Goal: Information Seeking & Learning: Learn about a topic

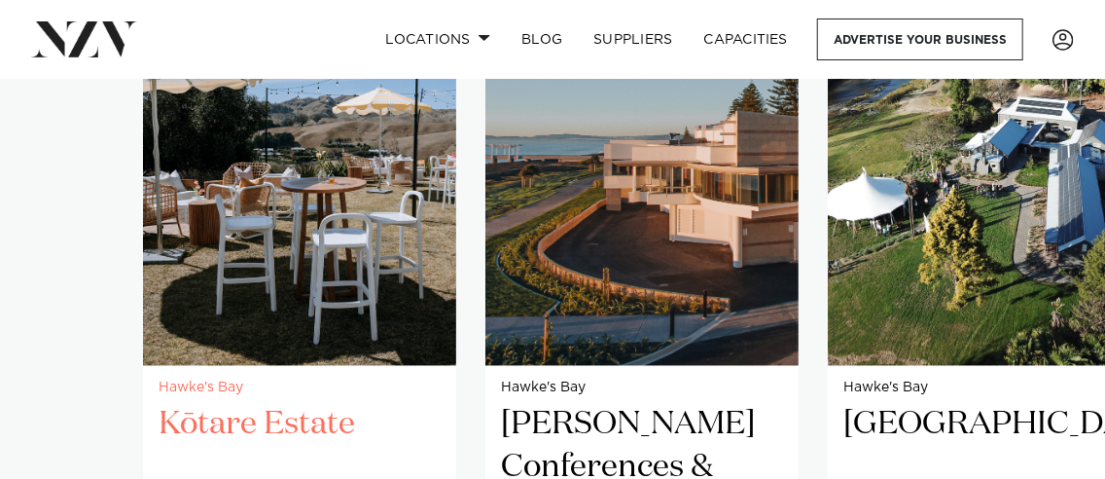
scroll to position [1354, 0]
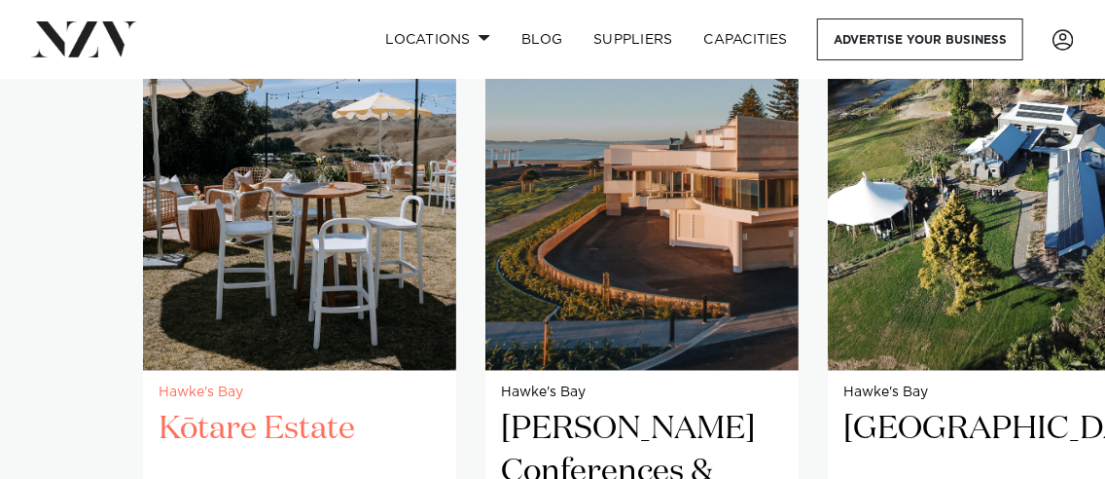
click at [275, 409] on h2 "Kōtare Estate" at bounding box center [300, 473] width 282 height 128
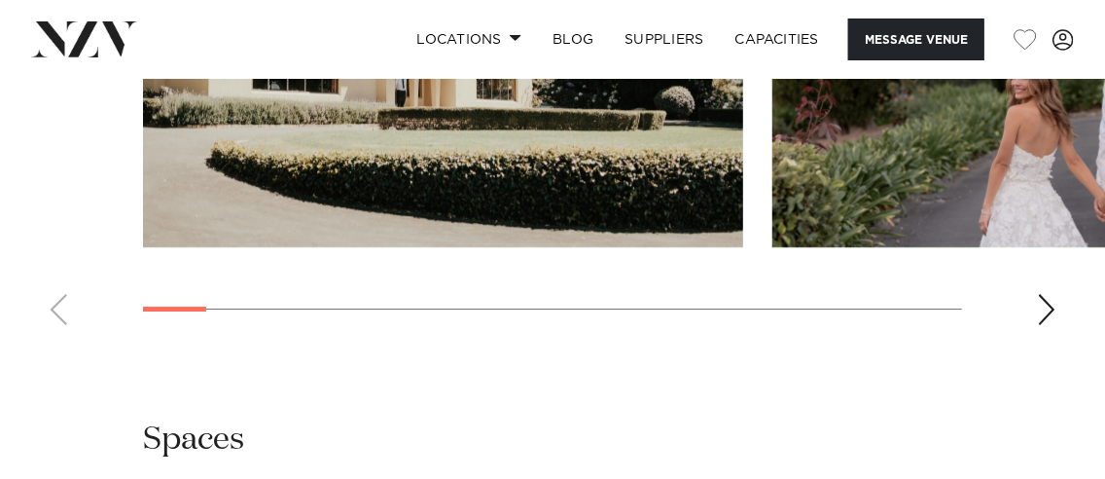
scroll to position [2529, 0]
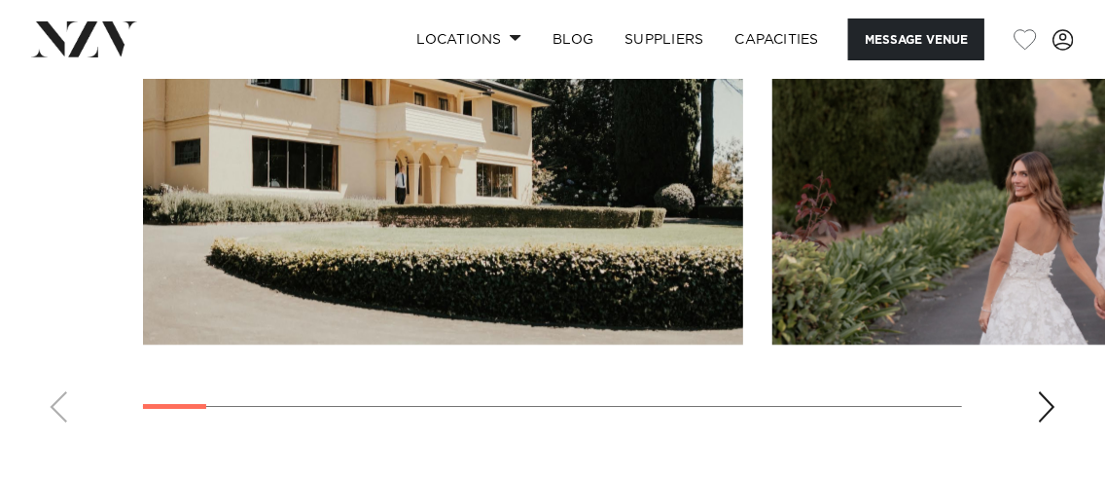
click at [1038, 391] on div "Next slide" at bounding box center [1046, 406] width 19 height 31
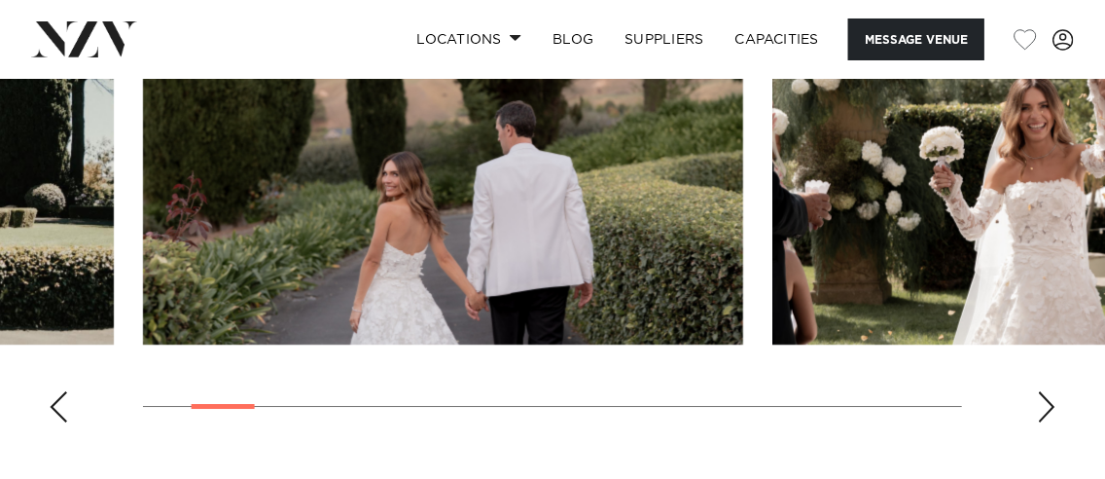
click at [1028, 330] on swiper-container at bounding box center [552, 171] width 1105 height 534
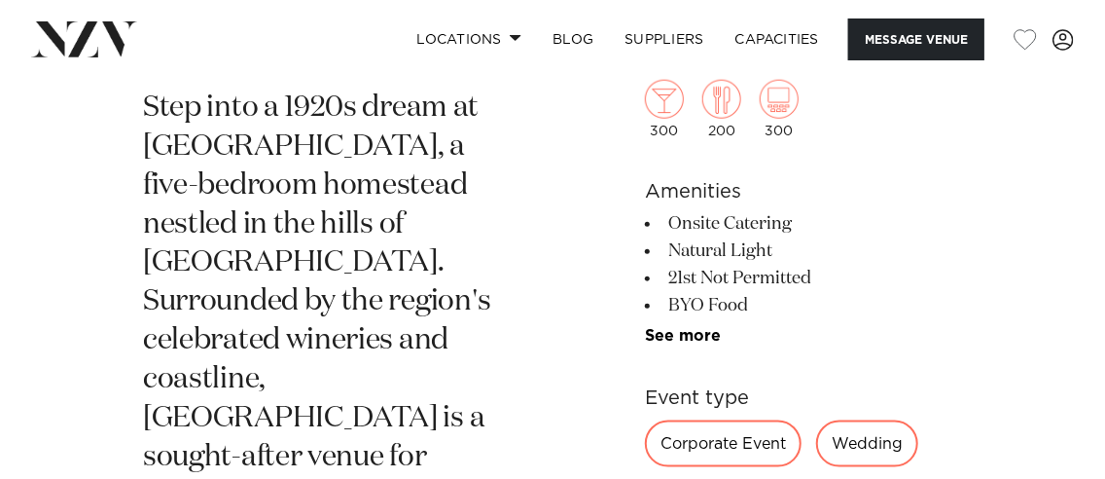
scroll to position [885, 0]
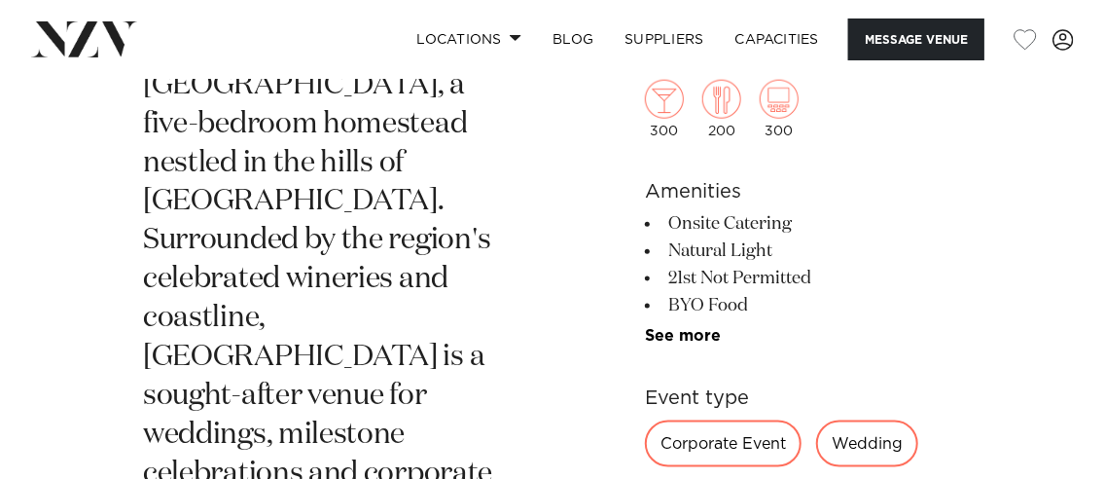
click at [854, 440] on div "Wedding" at bounding box center [867, 442] width 102 height 47
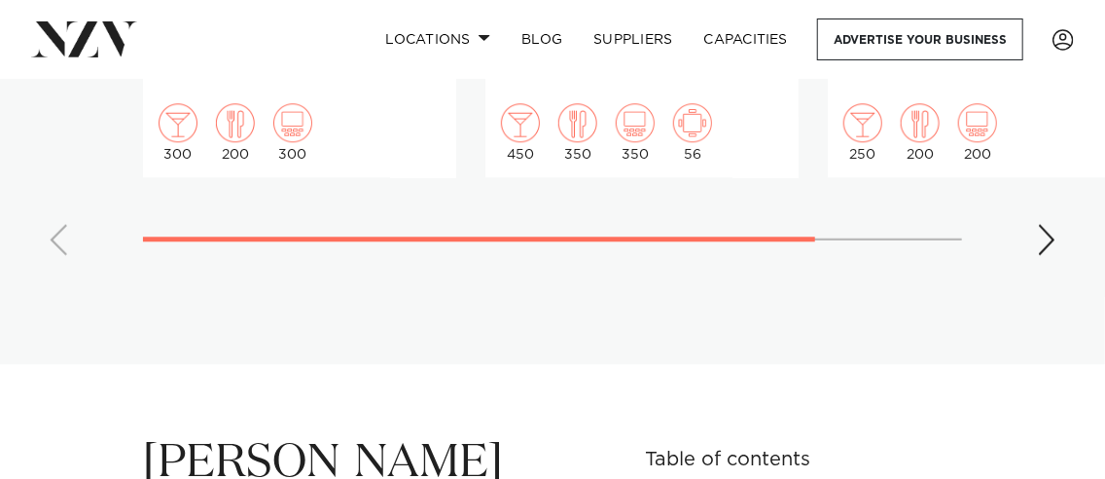
scroll to position [1841, 0]
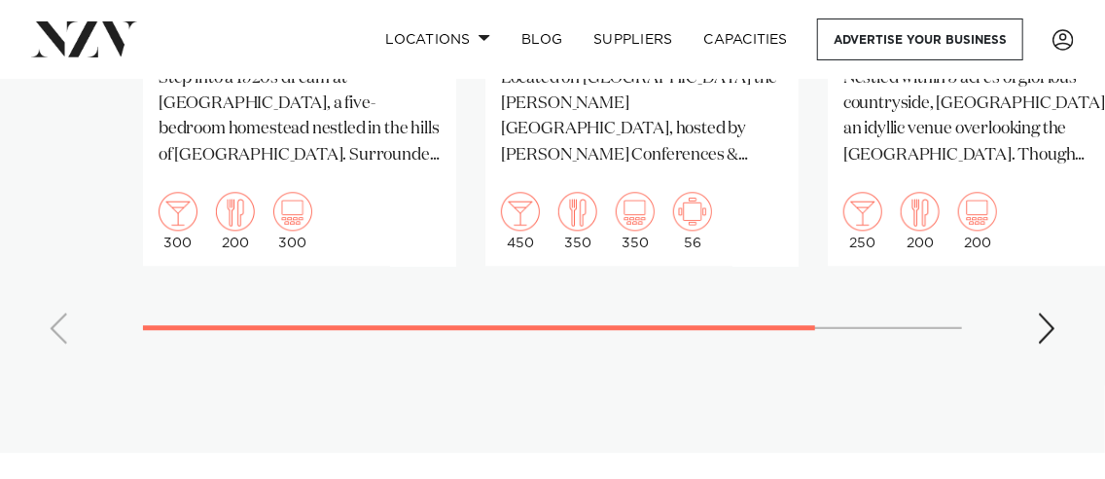
click at [1055, 312] on div "Next slide" at bounding box center [1046, 327] width 19 height 31
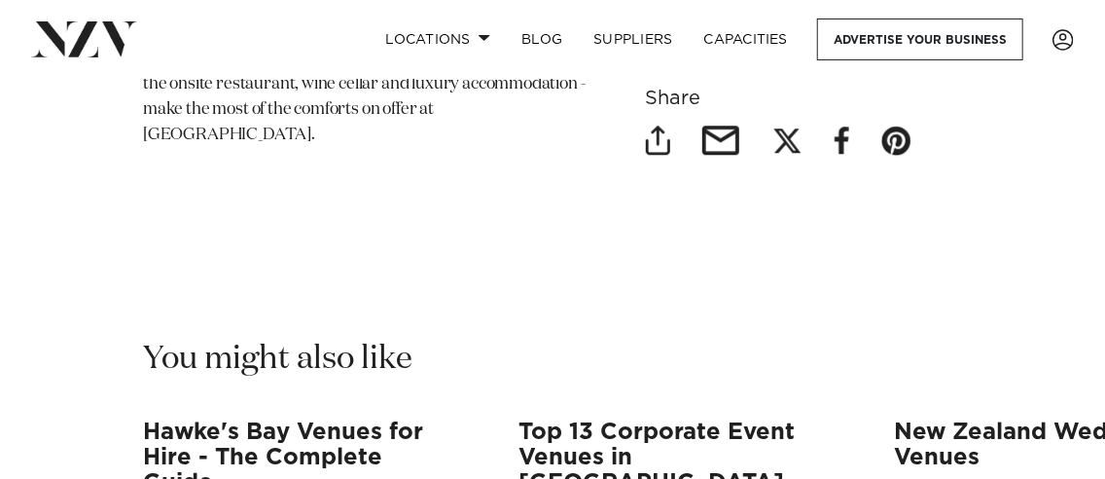
scroll to position [11376, 0]
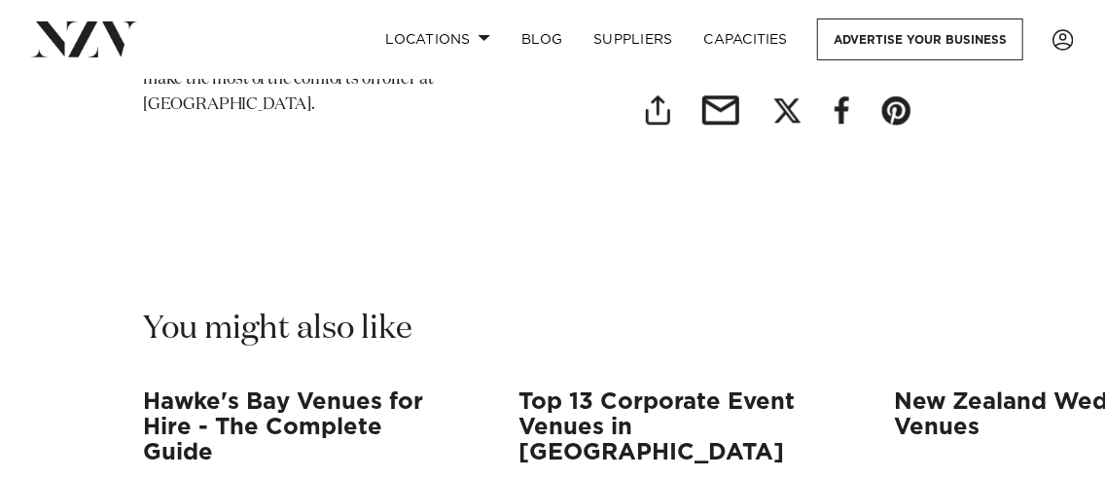
click at [334, 389] on h3 "Hawke's Bay Venues for Hire - The Complete Guide" at bounding box center [299, 427] width 313 height 77
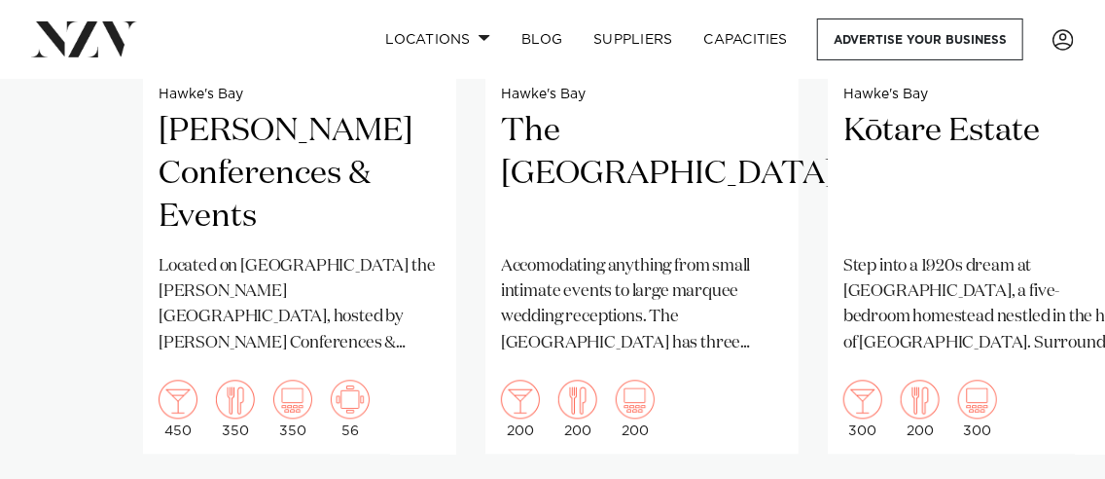
scroll to position [1646, 0]
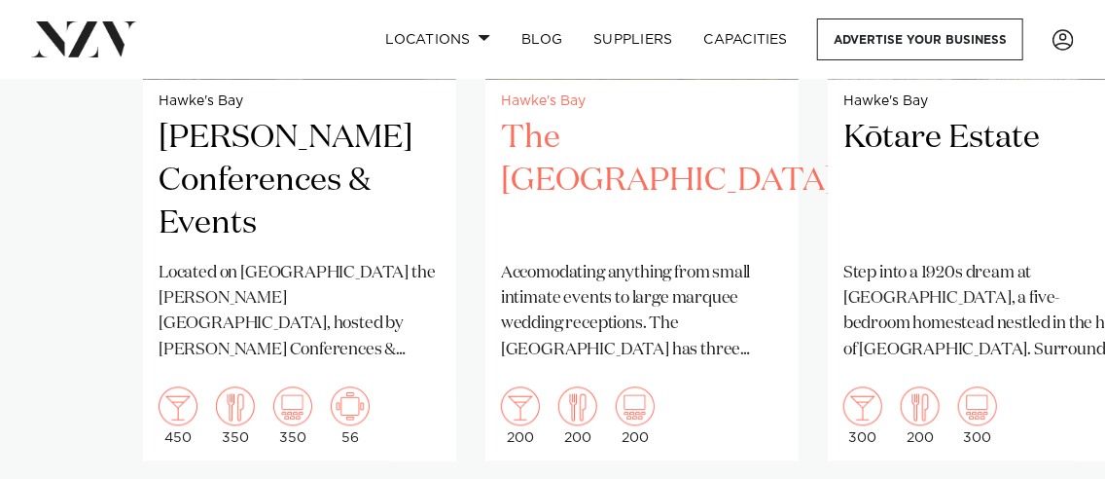
click at [550, 120] on h2 "The [GEOGRAPHIC_DATA]" at bounding box center [642, 181] width 282 height 128
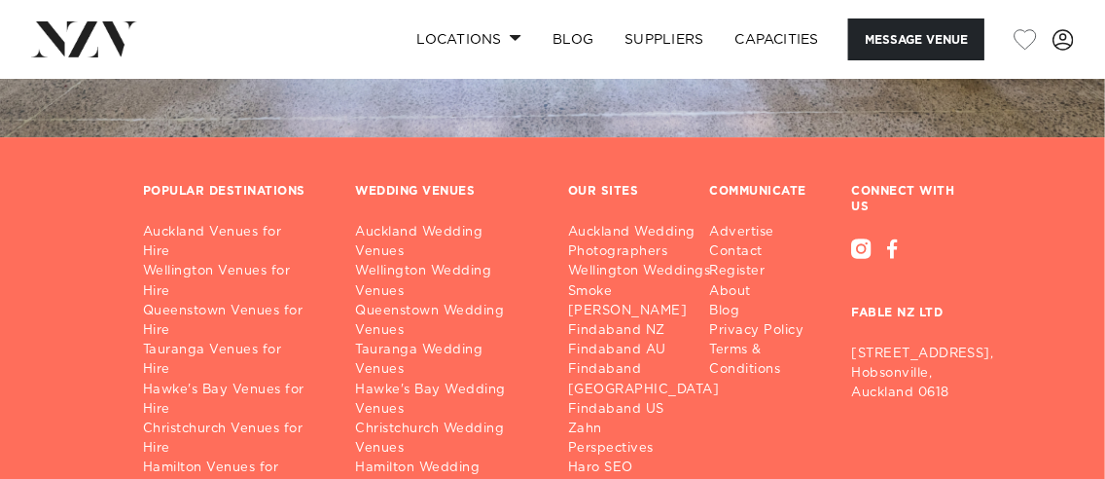
scroll to position [2732, 0]
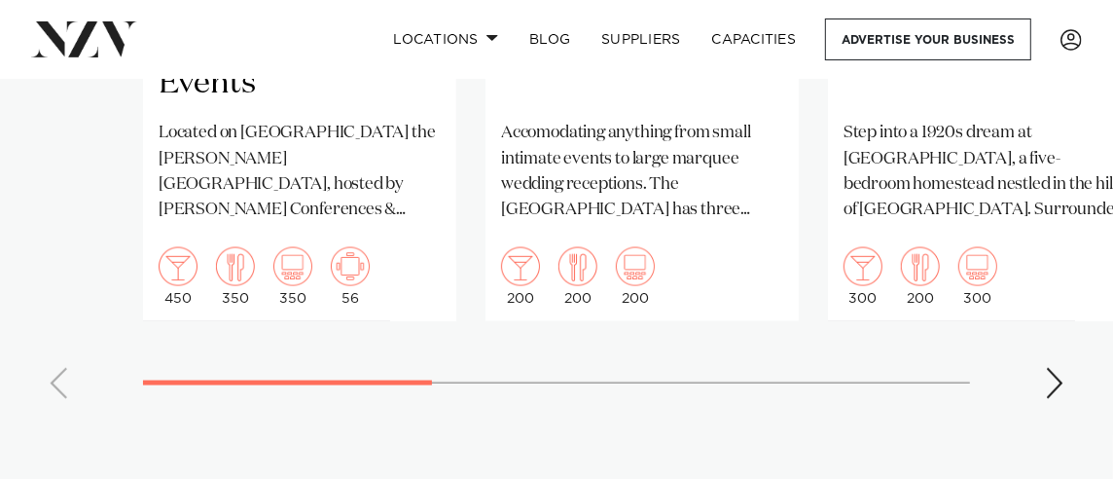
scroll to position [1750, 0]
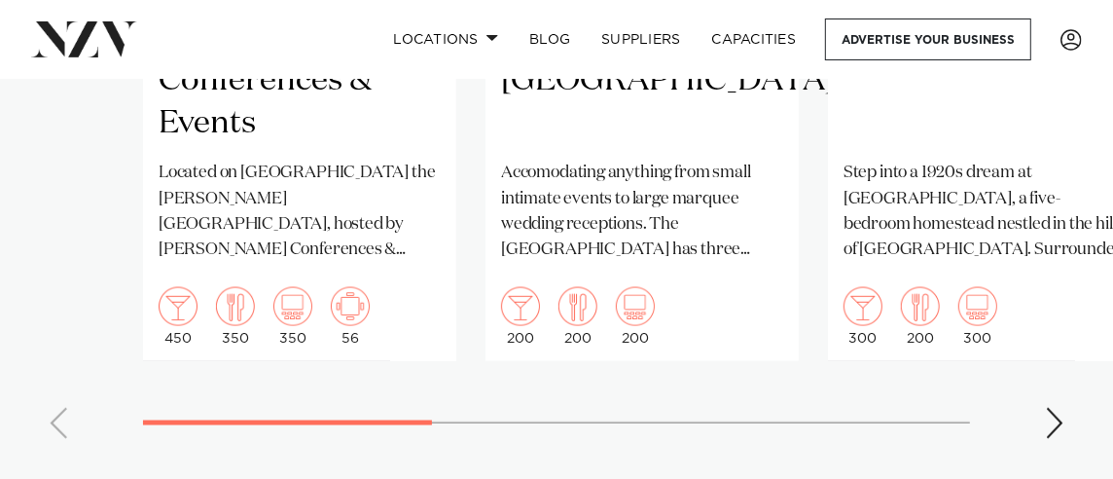
click at [1055, 408] on div "Next slide" at bounding box center [1054, 423] width 19 height 31
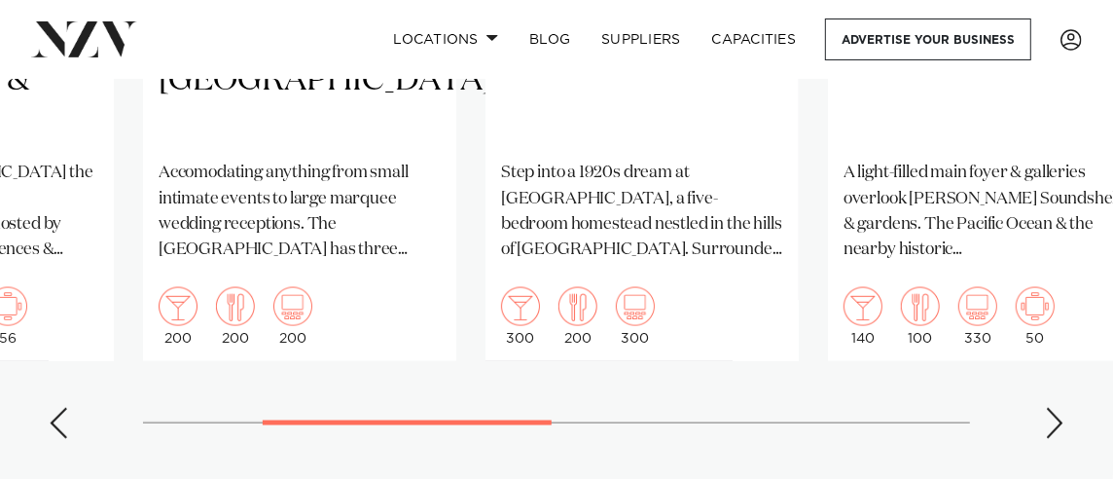
click at [1054, 408] on div "Next slide" at bounding box center [1054, 423] width 19 height 31
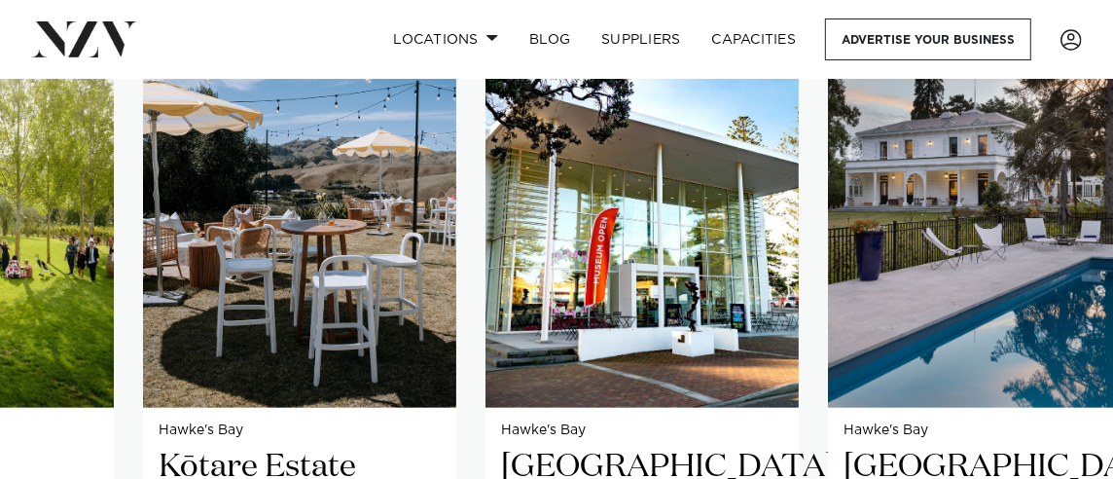
scroll to position [1361, 0]
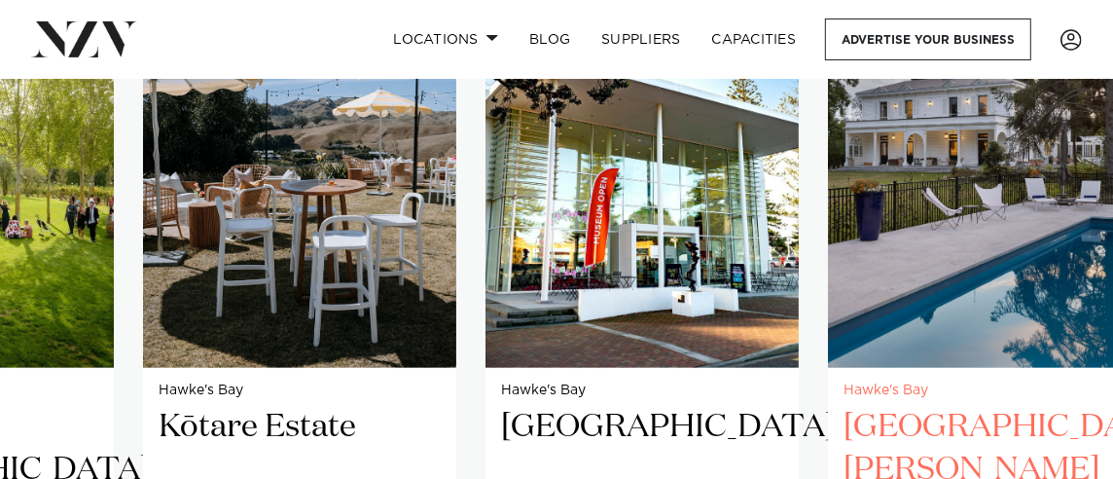
click at [982, 406] on h2 "[GEOGRAPHIC_DATA][PERSON_NAME]" at bounding box center [985, 470] width 282 height 128
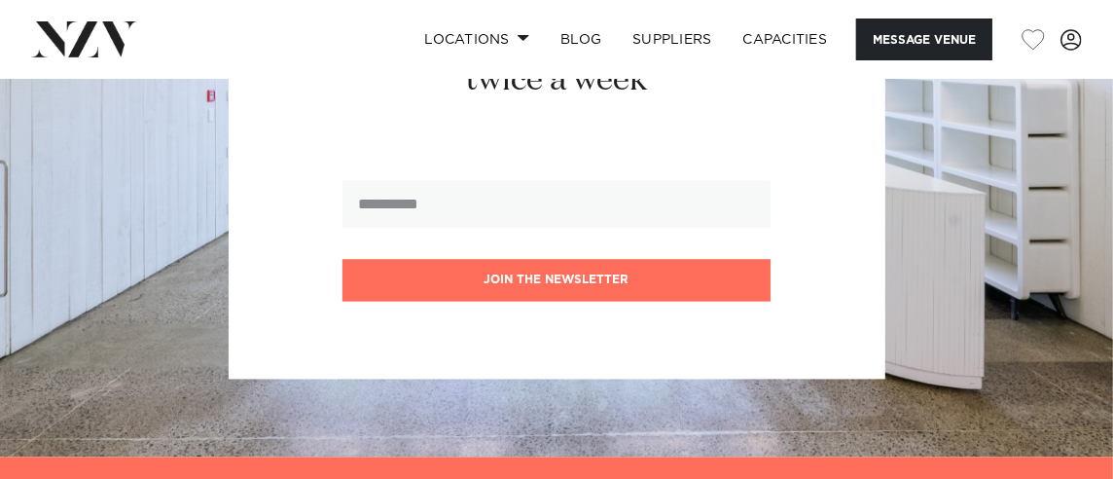
scroll to position [2043, 0]
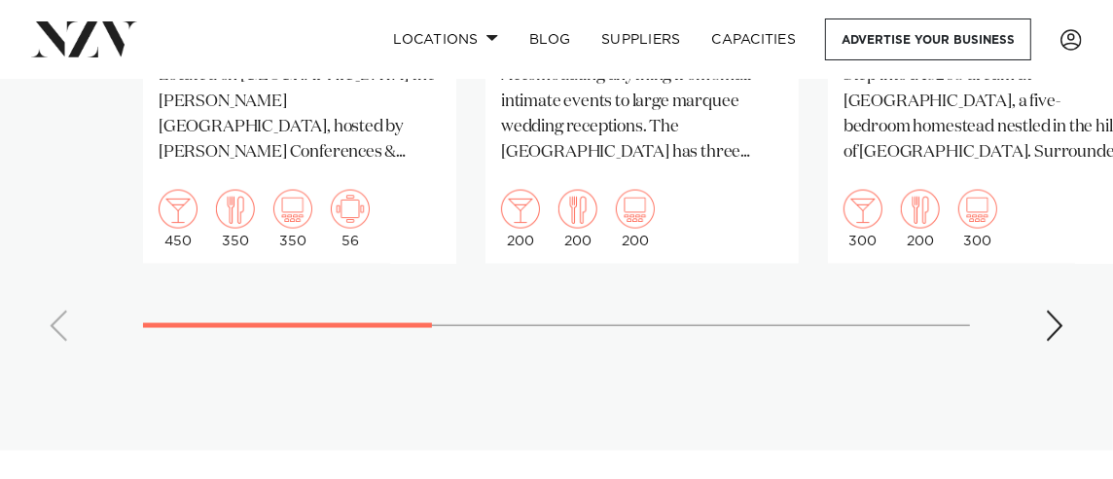
scroll to position [1750, 0]
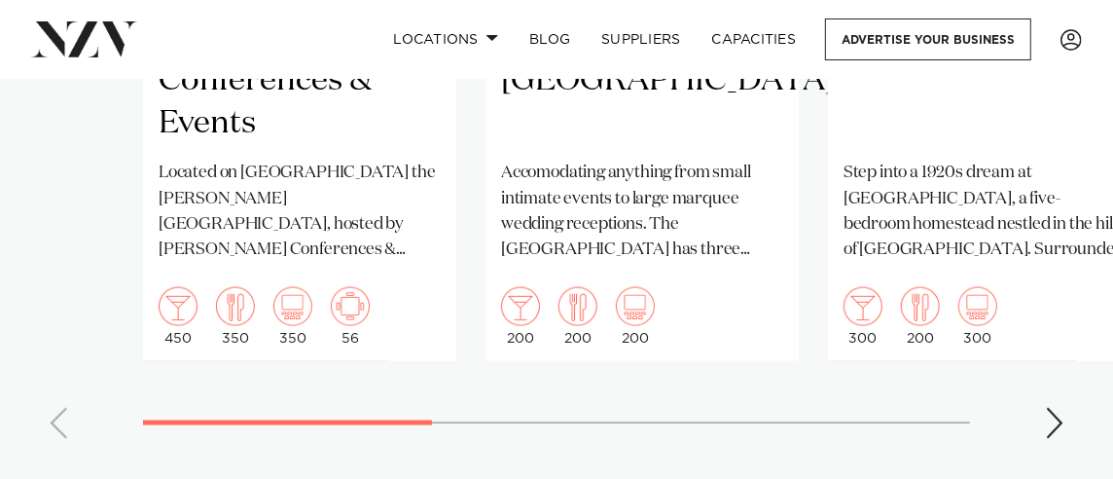
click at [1062, 408] on div "Next slide" at bounding box center [1054, 423] width 19 height 31
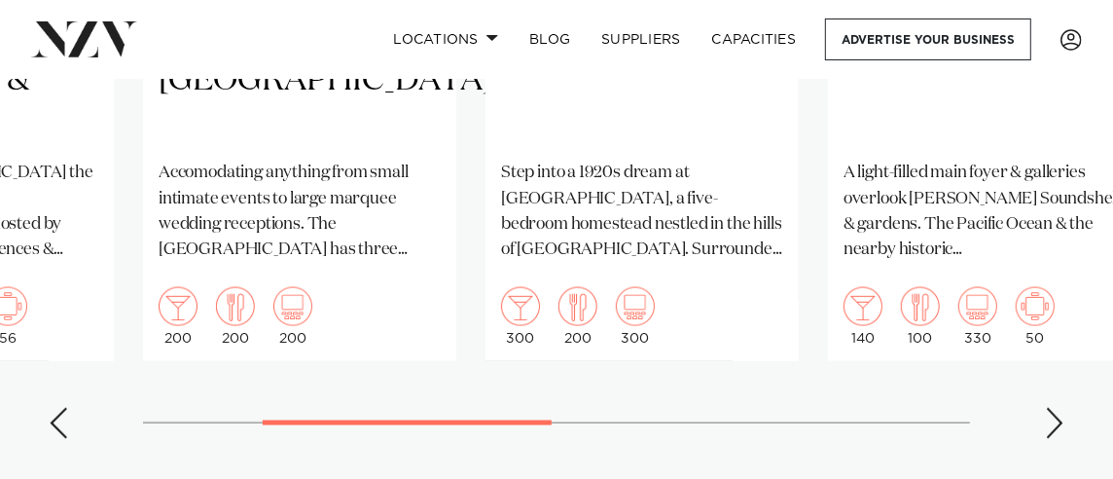
click at [1044, 401] on swiper-container "Hawke's Bay [PERSON_NAME] Conferences & Events Located on [GEOGRAPHIC_DATA] the…" at bounding box center [556, 6] width 1113 height 896
click at [1060, 408] on div "Next slide" at bounding box center [1054, 423] width 19 height 31
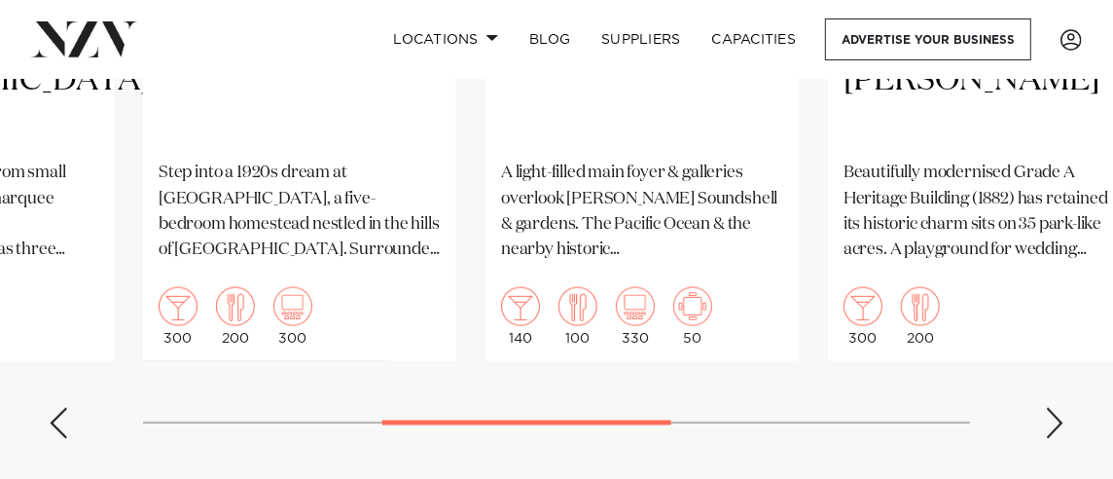
click at [1052, 408] on div "Next slide" at bounding box center [1054, 423] width 19 height 31
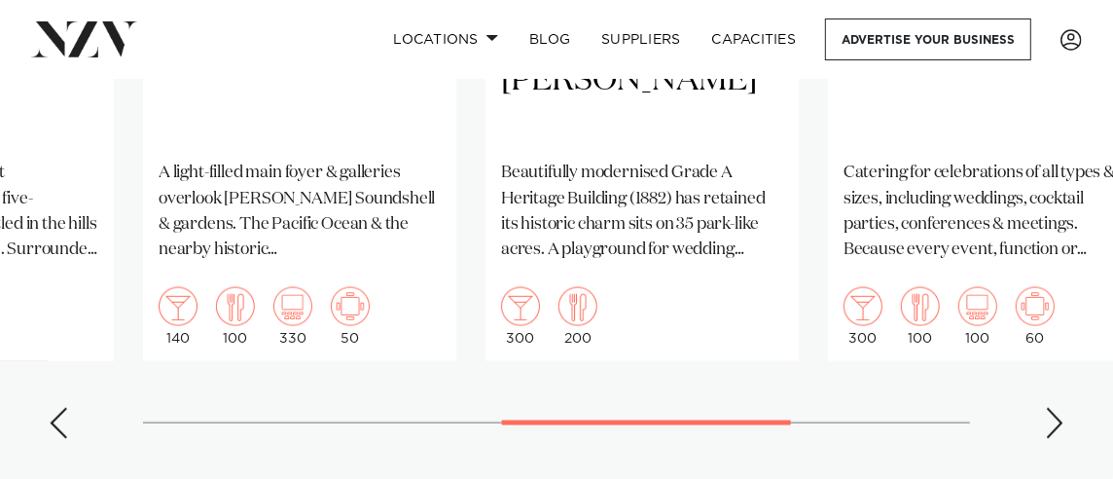
click at [1052, 408] on div "Next slide" at bounding box center [1054, 423] width 19 height 31
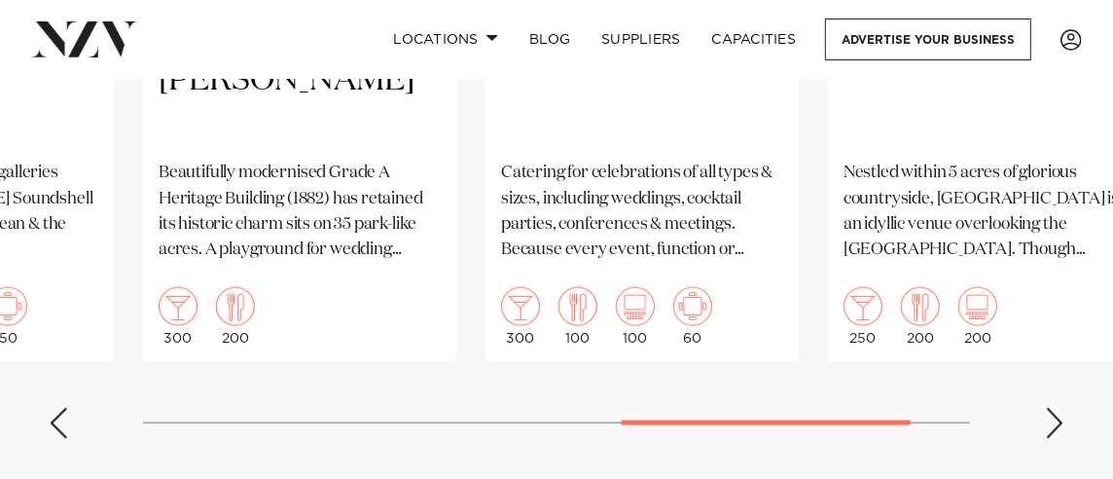
click at [1055, 408] on div "Next slide" at bounding box center [1054, 423] width 19 height 31
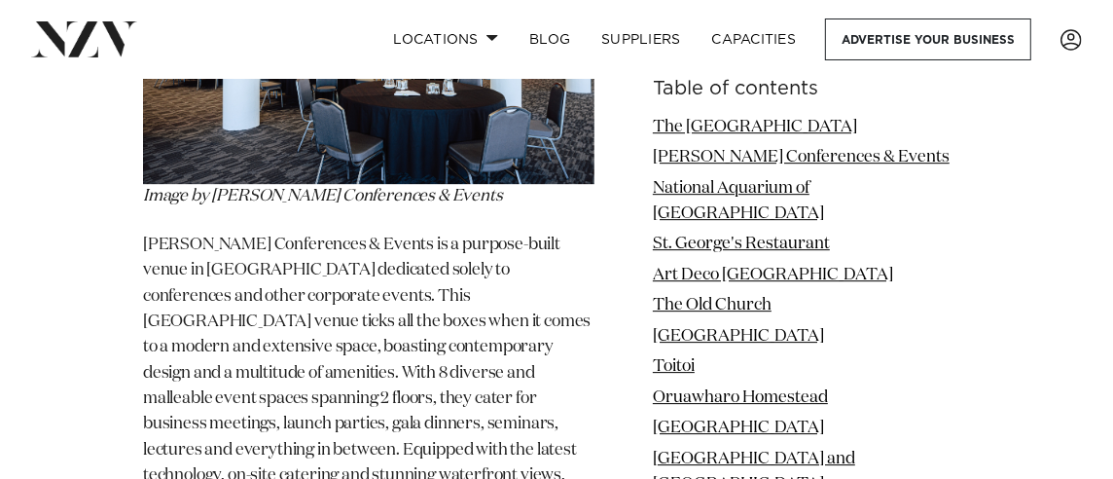
scroll to position [3696, 0]
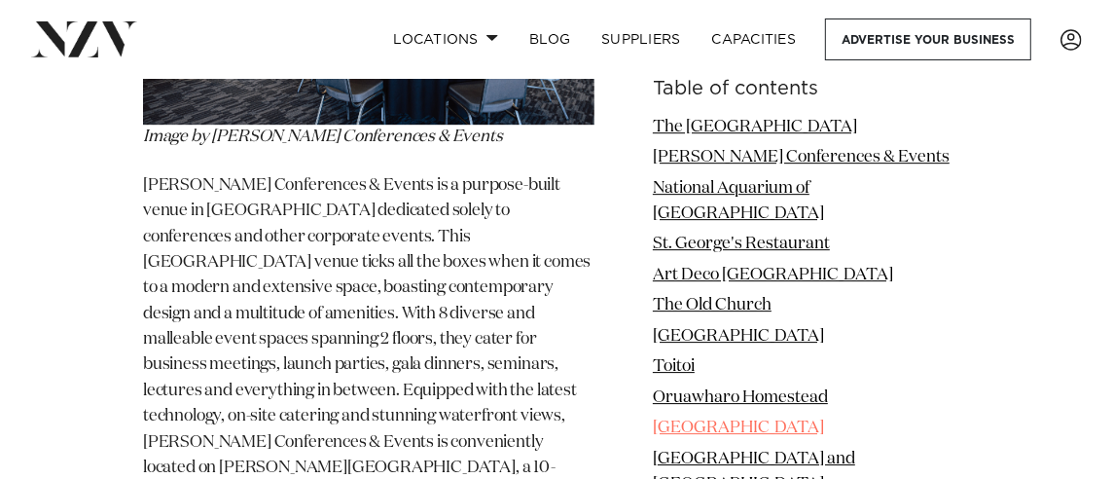
click at [702, 419] on link "[GEOGRAPHIC_DATA]" at bounding box center [738, 427] width 171 height 17
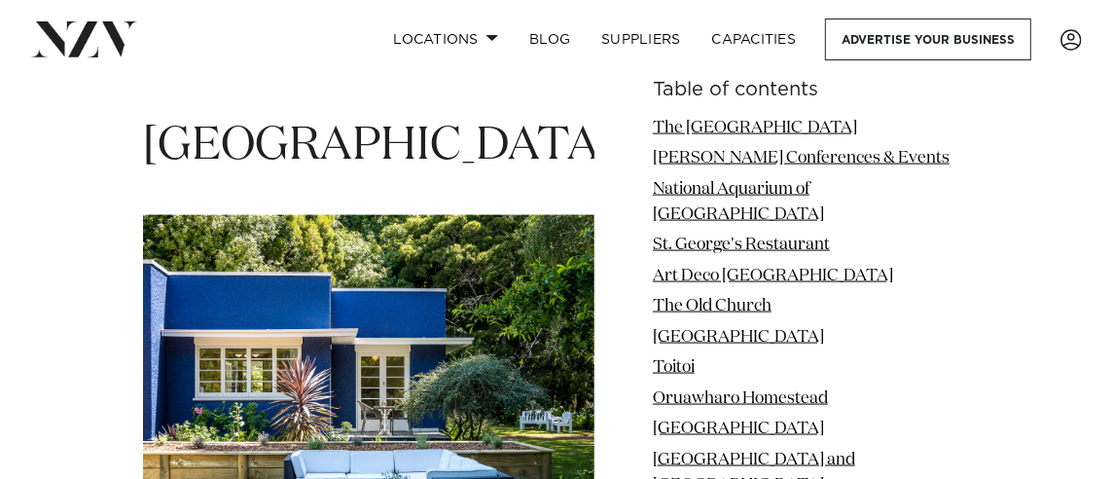
scroll to position [10846, 0]
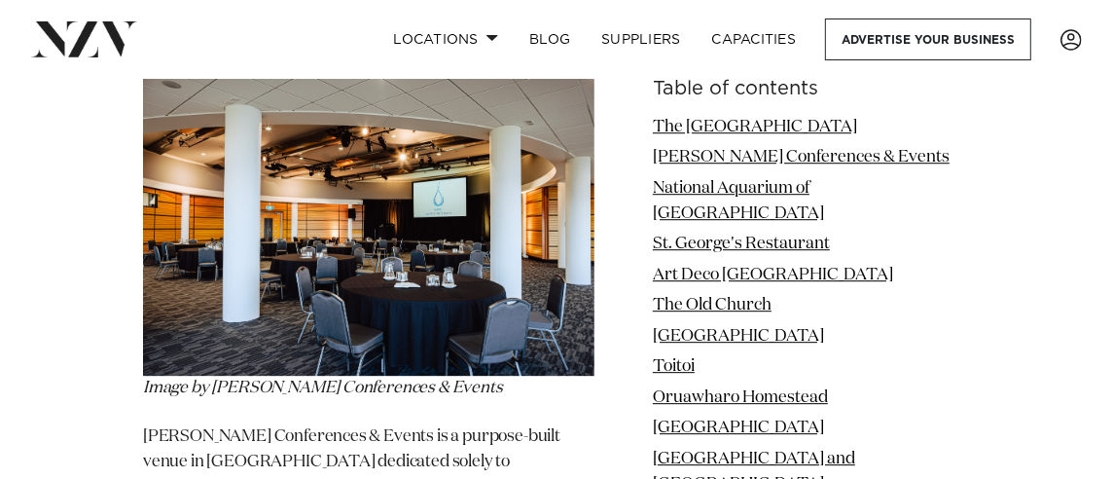
scroll to position [3307, 0]
